Goal: Navigation & Orientation: Find specific page/section

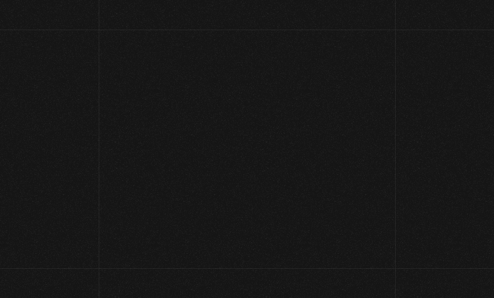
scroll to position [45, 0]
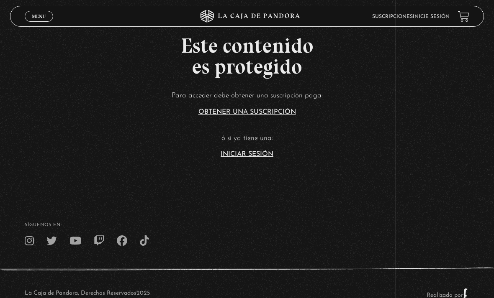
click at [252, 158] on link "Iniciar Sesión" at bounding box center [247, 154] width 53 height 7
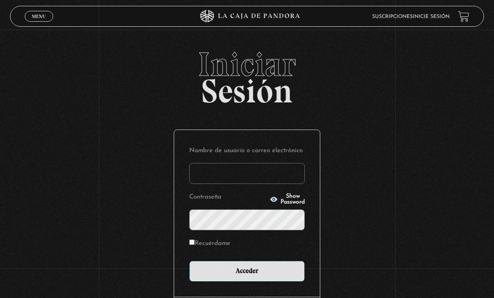
click at [237, 184] on input "Nombre de usuario o correo electrónico" at bounding box center [247, 173] width 116 height 21
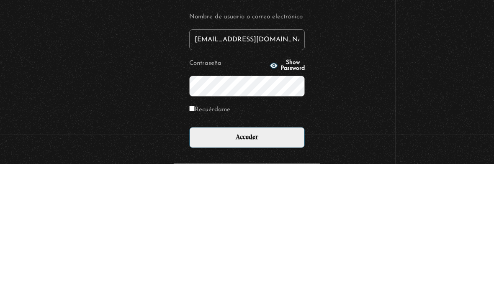
type input "erika_rc74@hotmail.com"
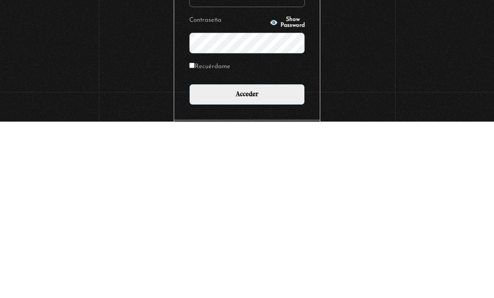
scroll to position [1, 0]
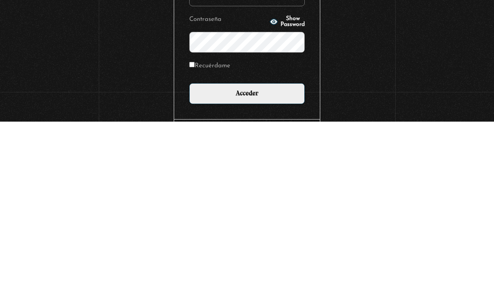
click at [260, 260] on input "Acceder" at bounding box center [247, 270] width 116 height 21
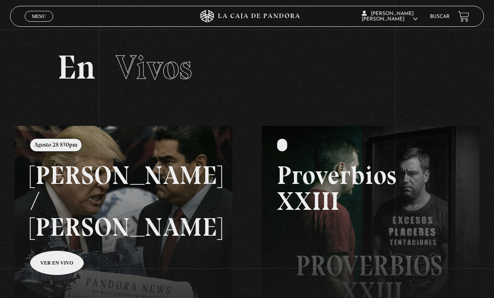
click at [59, 240] on link at bounding box center [262, 275] width 494 height 298
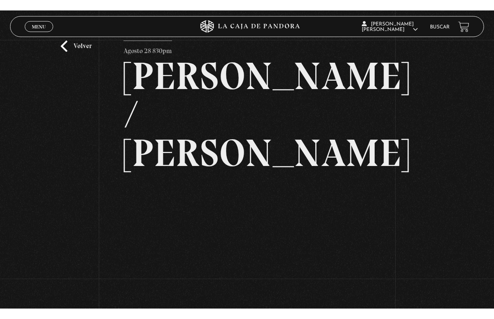
scroll to position [10, 0]
